Goal: Transaction & Acquisition: Purchase product/service

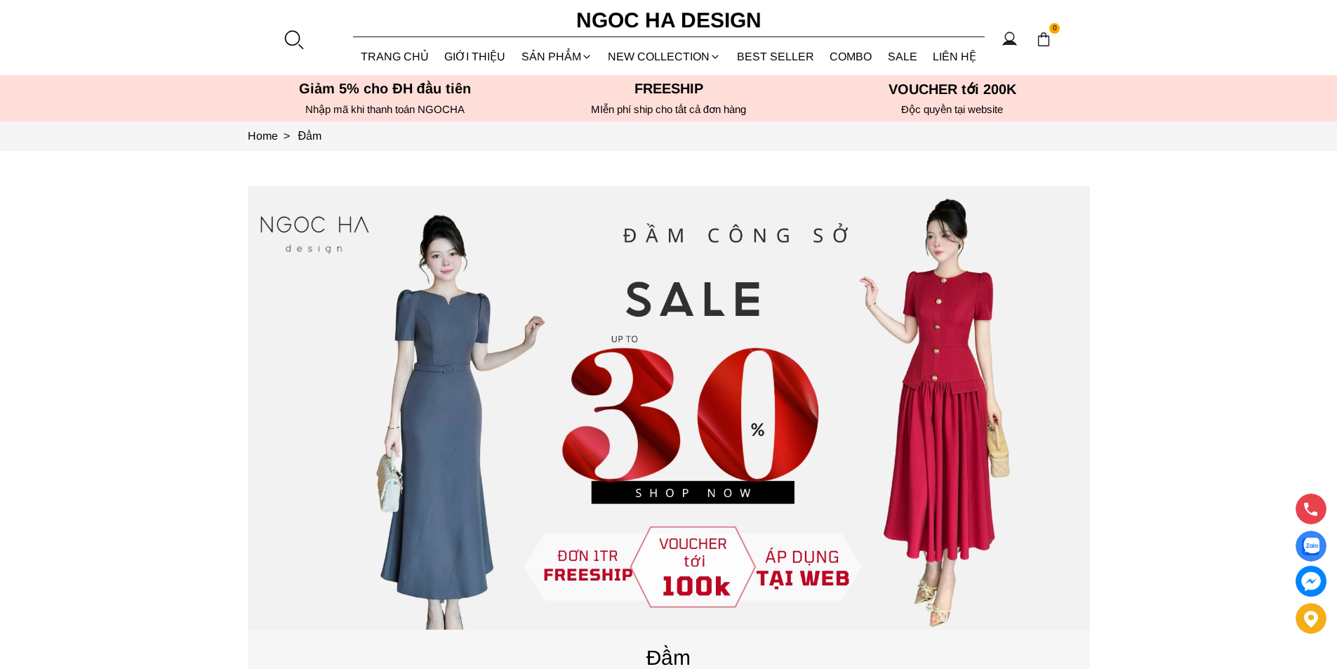
click at [297, 32] on div at bounding box center [293, 39] width 21 height 21
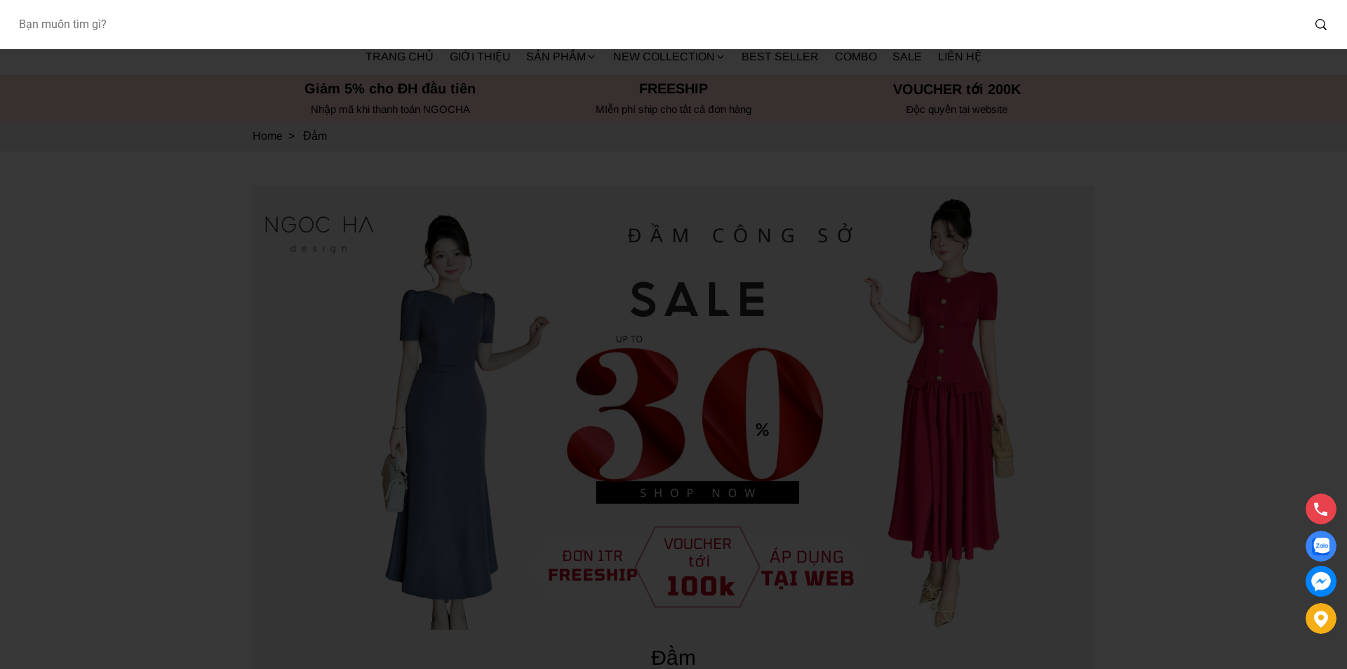
click at [208, 24] on input "Input search Bạn muốn tìm gì?" at bounding box center [654, 24] width 1295 height 32
type input "BJ127"
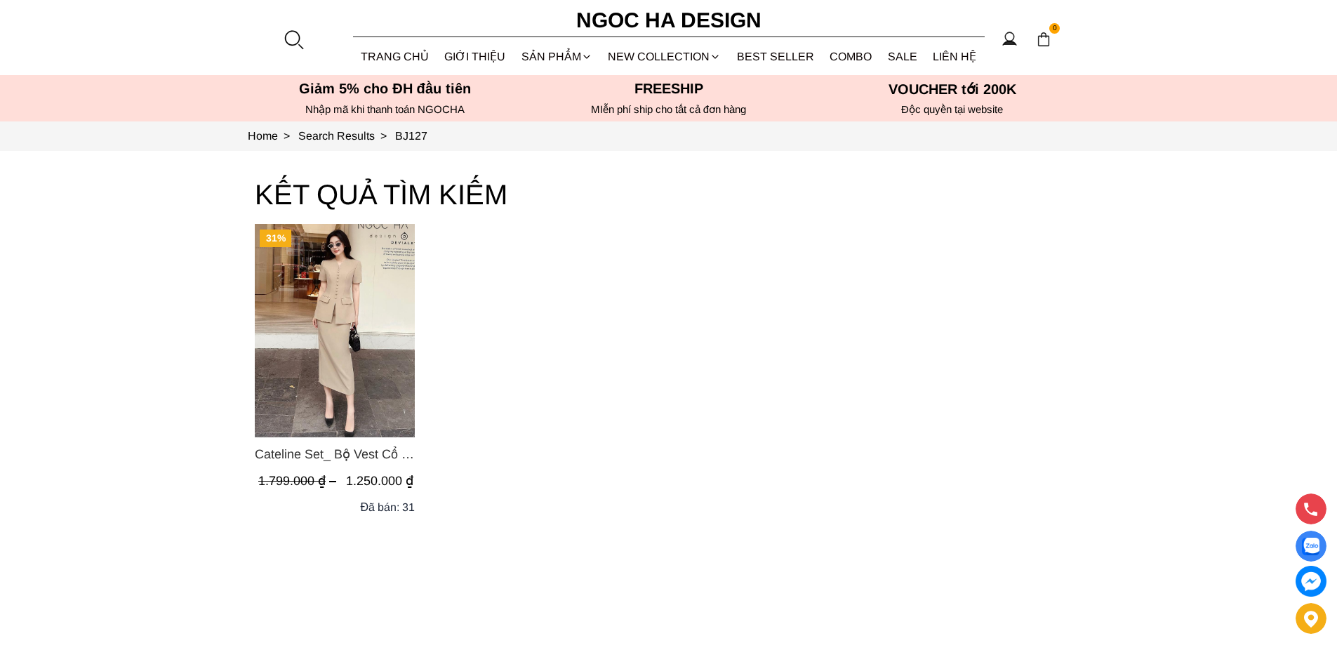
click at [330, 289] on img "Product image - Cateline Set_ Bộ Vest Cổ V Đính Cúc Nhí Chân Váy Bút Chì BJ127" at bounding box center [335, 330] width 160 height 213
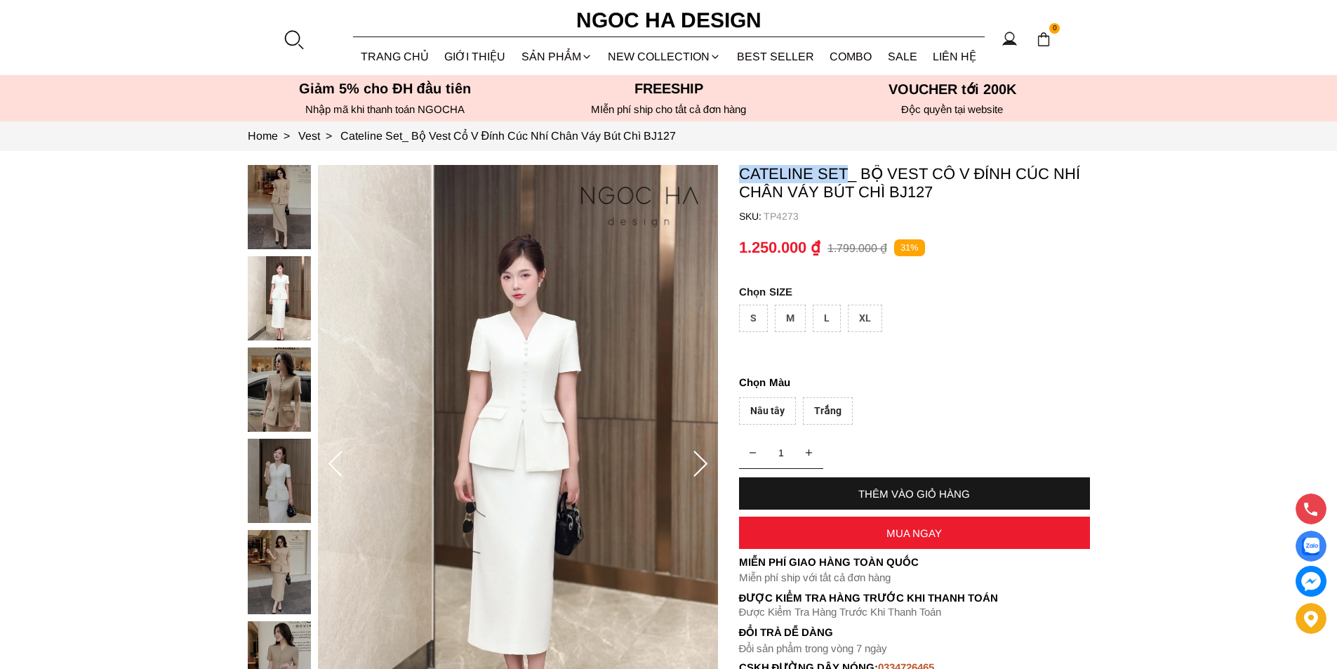
copy p "Cateline Set"
drag, startPoint x: 735, startPoint y: 159, endPoint x: 845, endPoint y: 171, distance: 111.6
click at [845, 171] on section "Cateline Set_ Bộ Vest Cổ V Đính Cúc Nhí Chân Váy Bút Chì BJ127 SKU: TP4273 1 TH…" at bounding box center [668, 464] width 1337 height 627
